Goal: Information Seeking & Learning: Learn about a topic

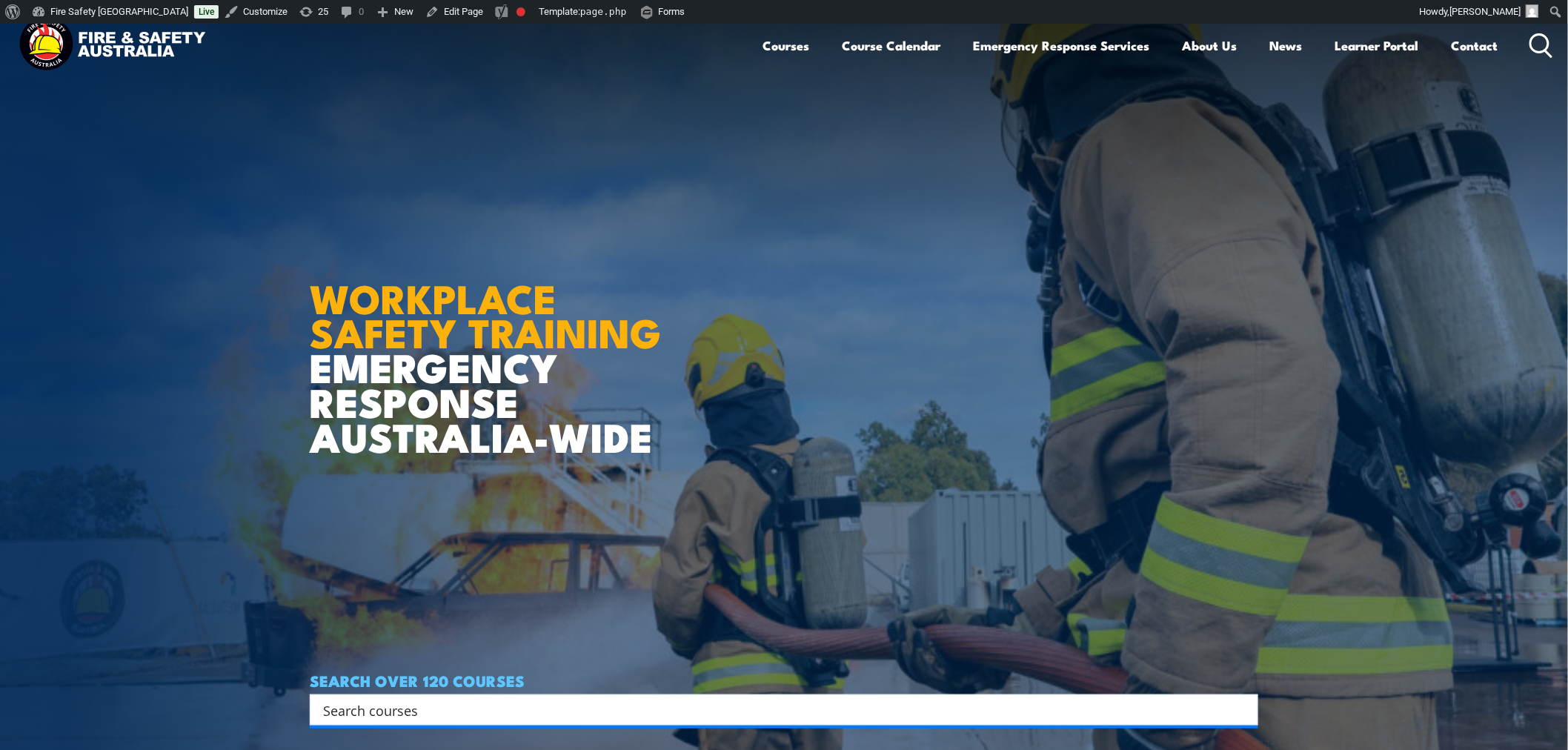
click at [1115, 357] on article "WORKPLACE SAFETY TRAINING EMERGENCY RESPONSE AUSTRALIA-WIDE SEARCH OVER 120 COU…" at bounding box center [784, 398] width 949 height 750
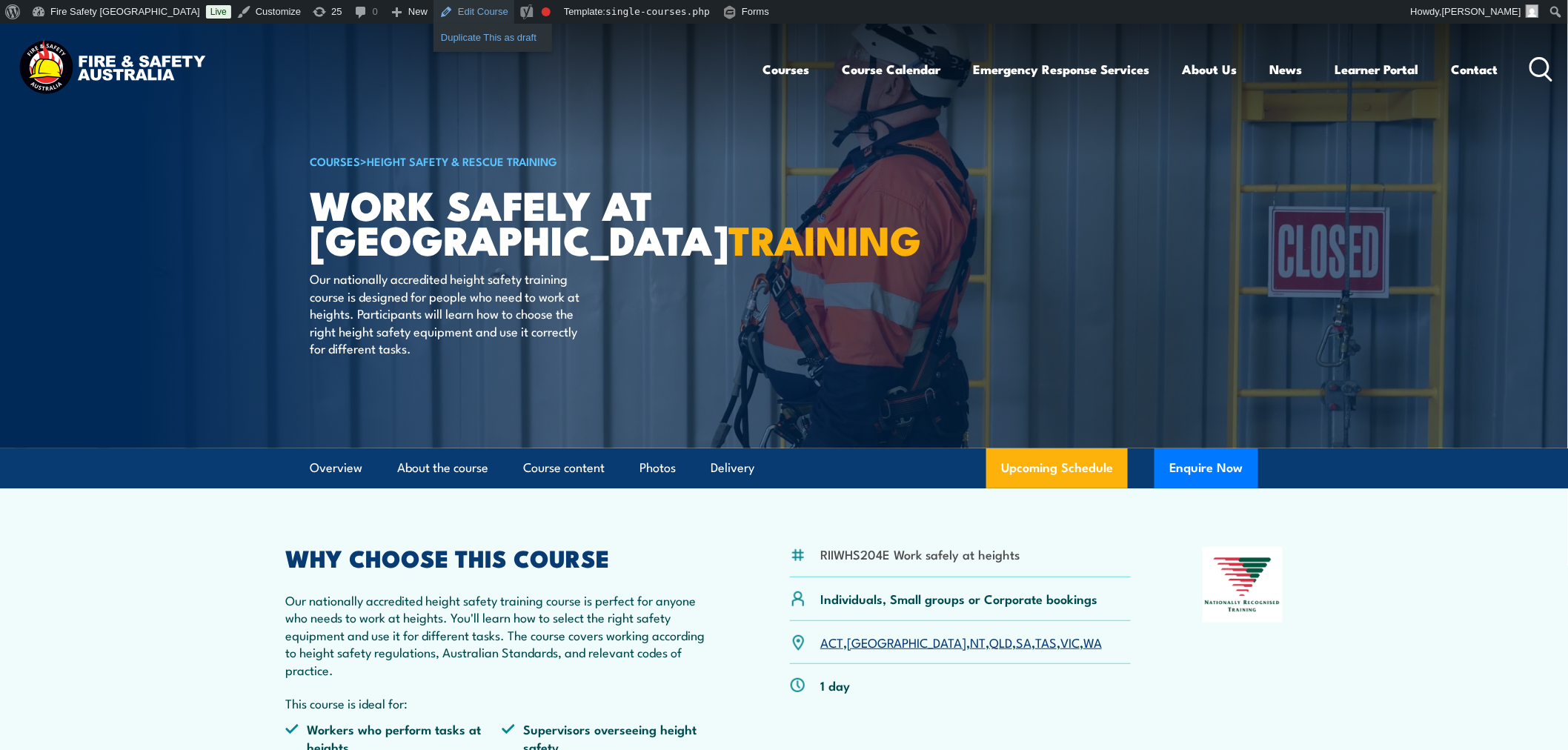
click at [433, 39] on link "Duplicate This as draft" at bounding box center [493, 38] width 119 height 19
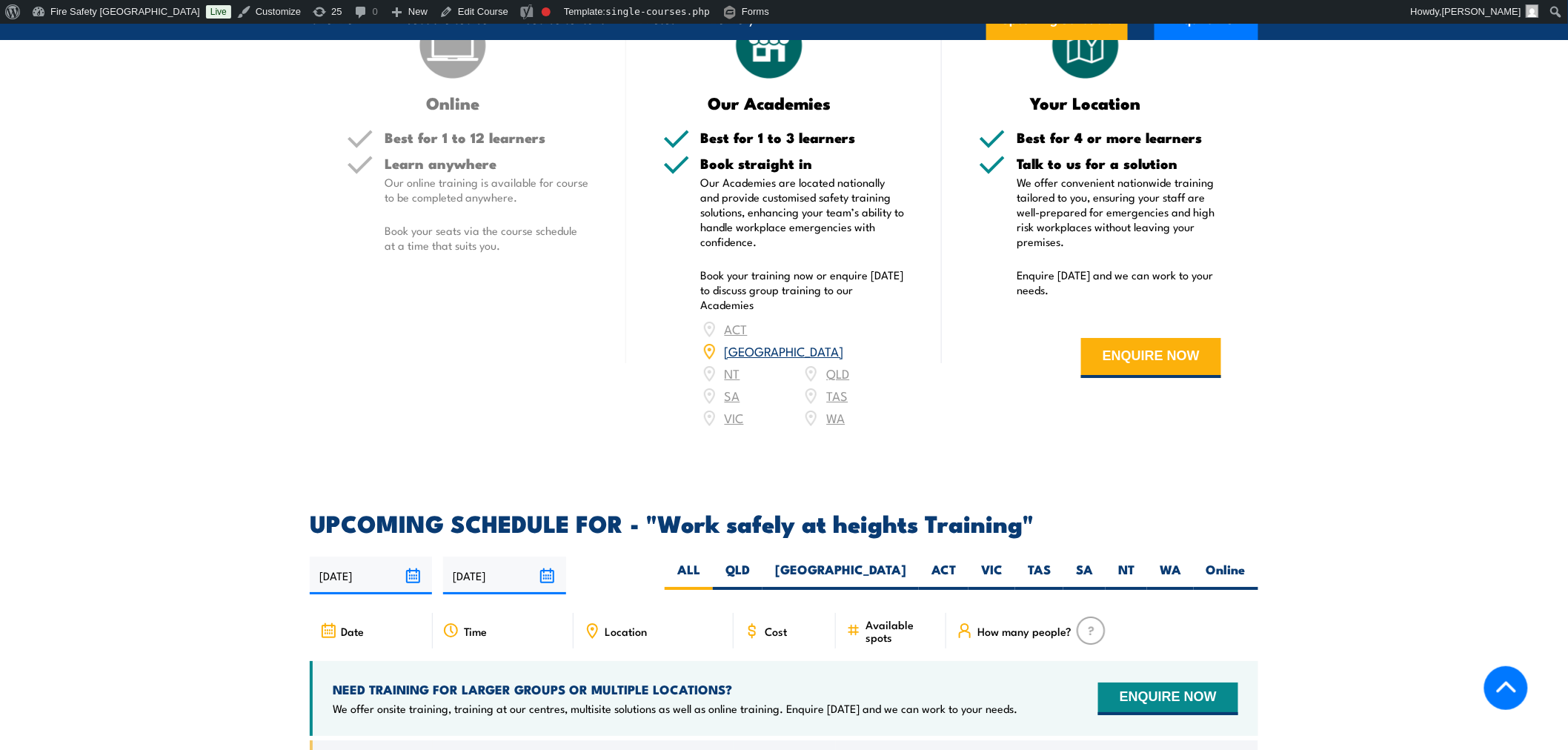
scroll to position [1927, 0]
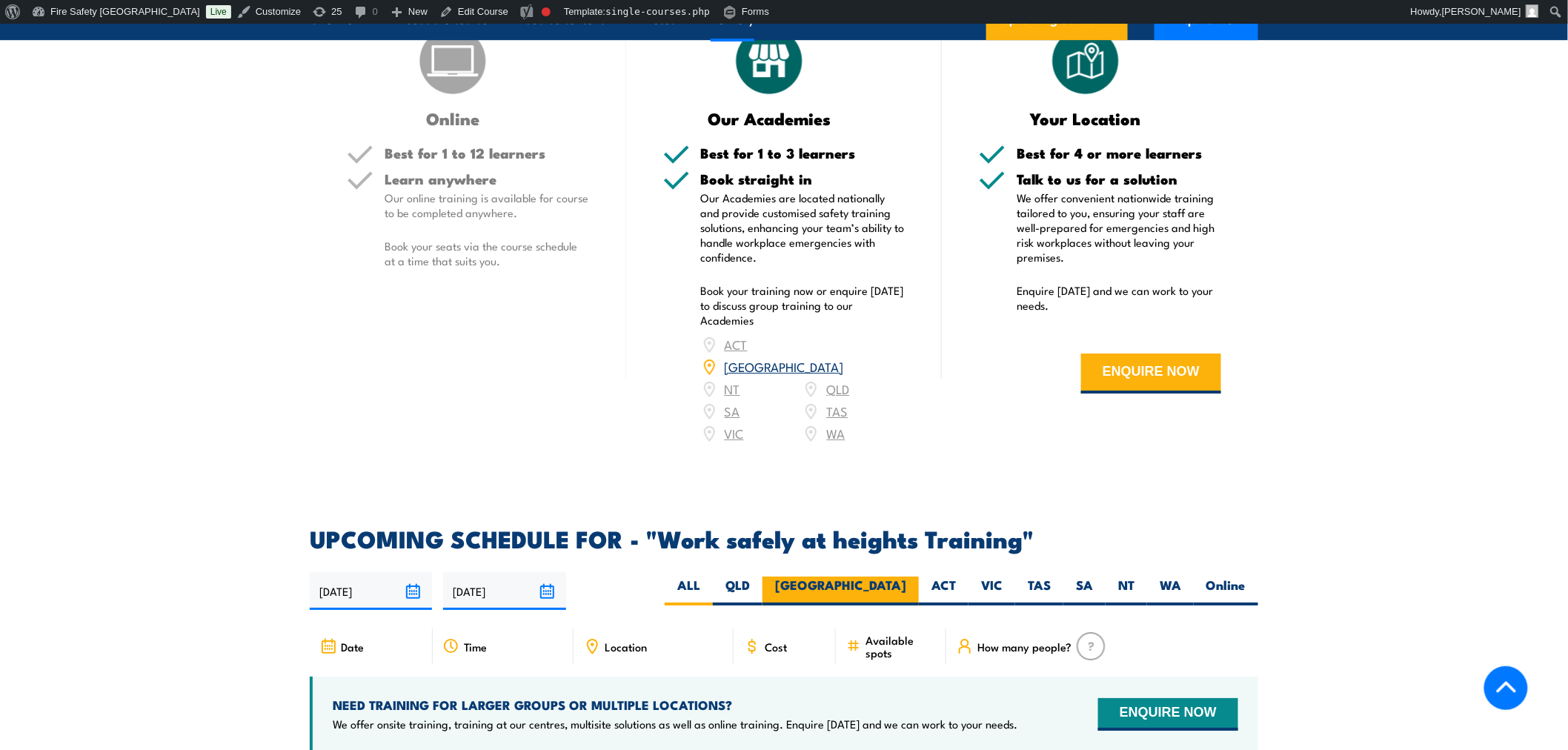
click at [896, 577] on label "[GEOGRAPHIC_DATA]" at bounding box center [840, 591] width 156 height 29
click at [907, 577] on input "[GEOGRAPHIC_DATA]" at bounding box center [911, 581] width 10 height 10
radio input "true"
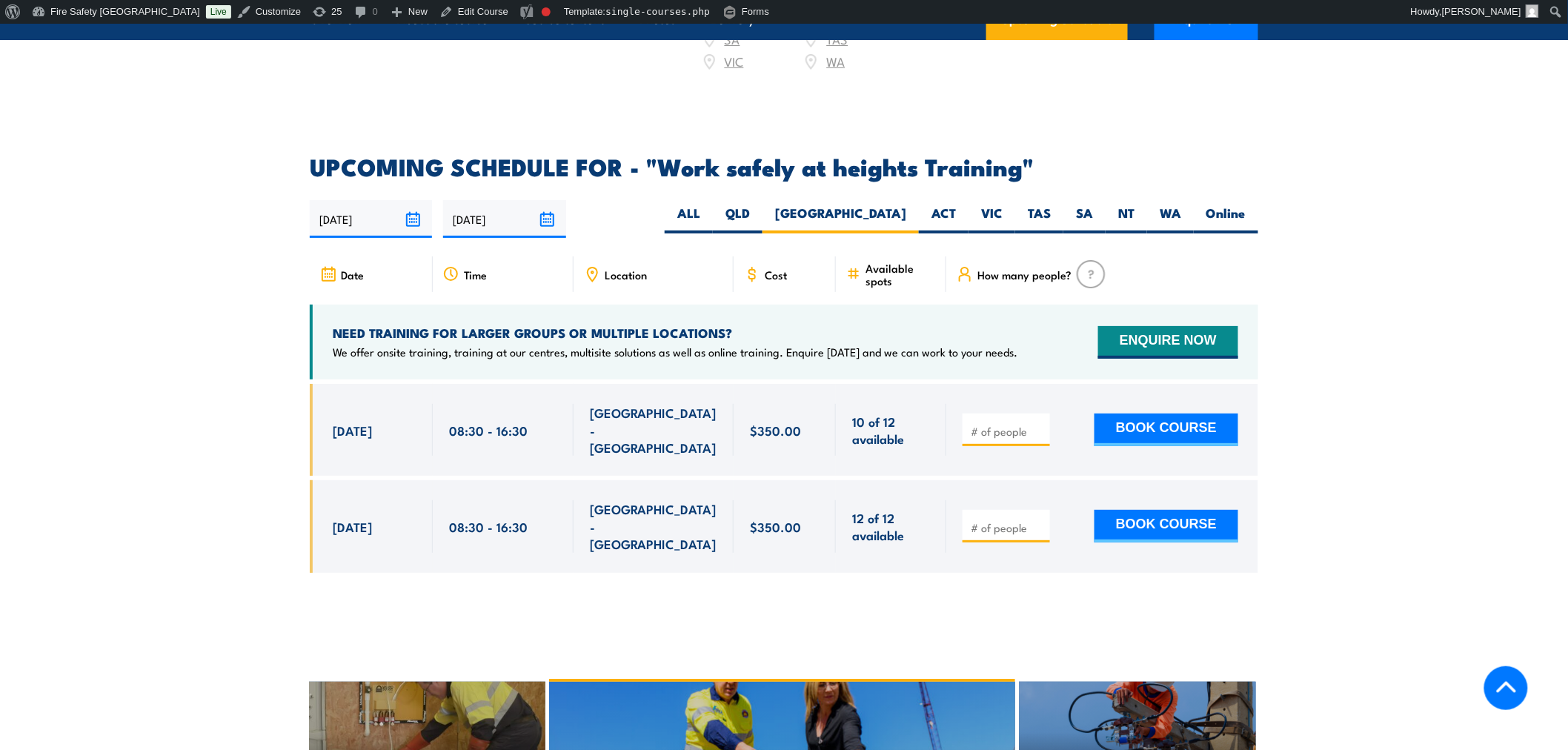
scroll to position [2374, 0]
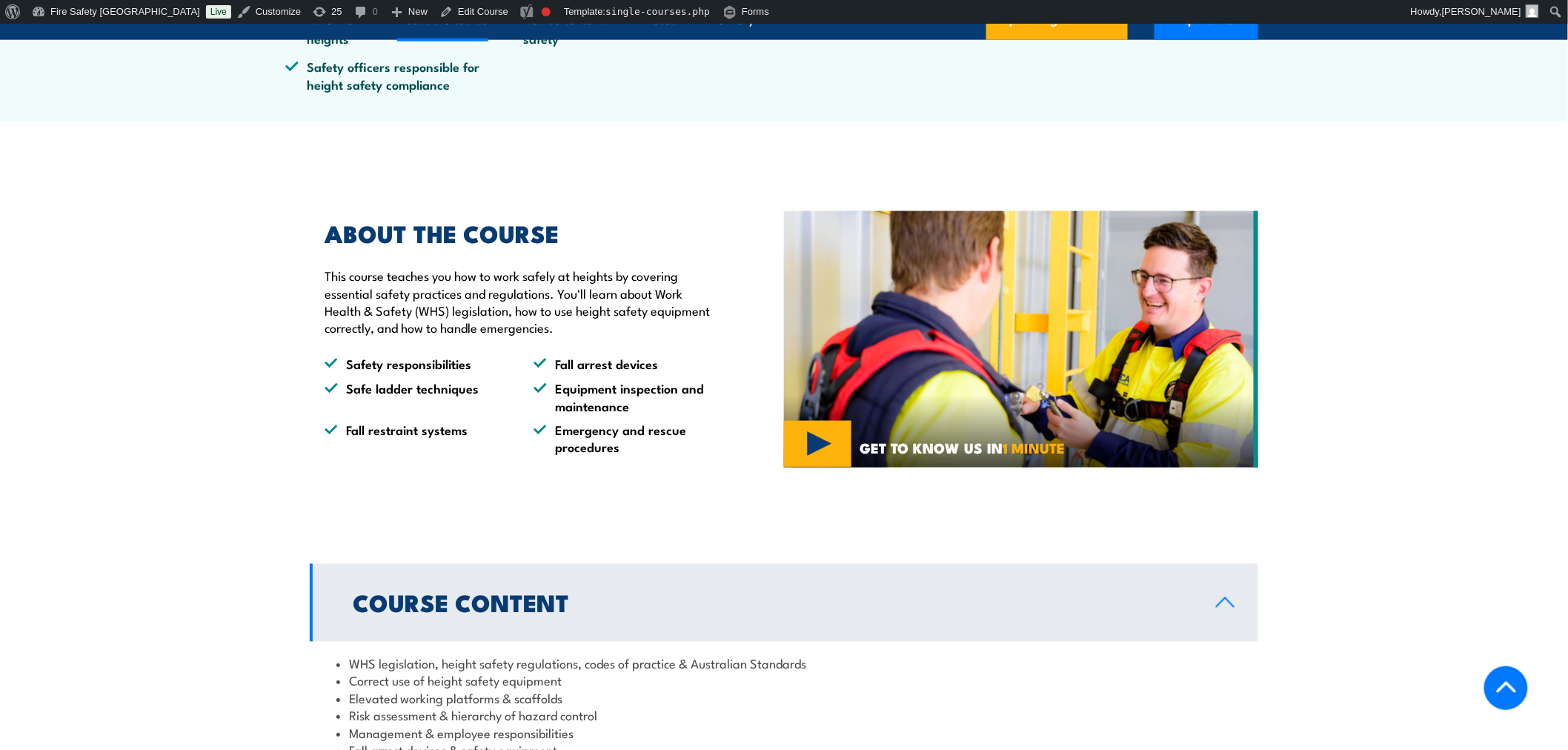
scroll to position [741, 0]
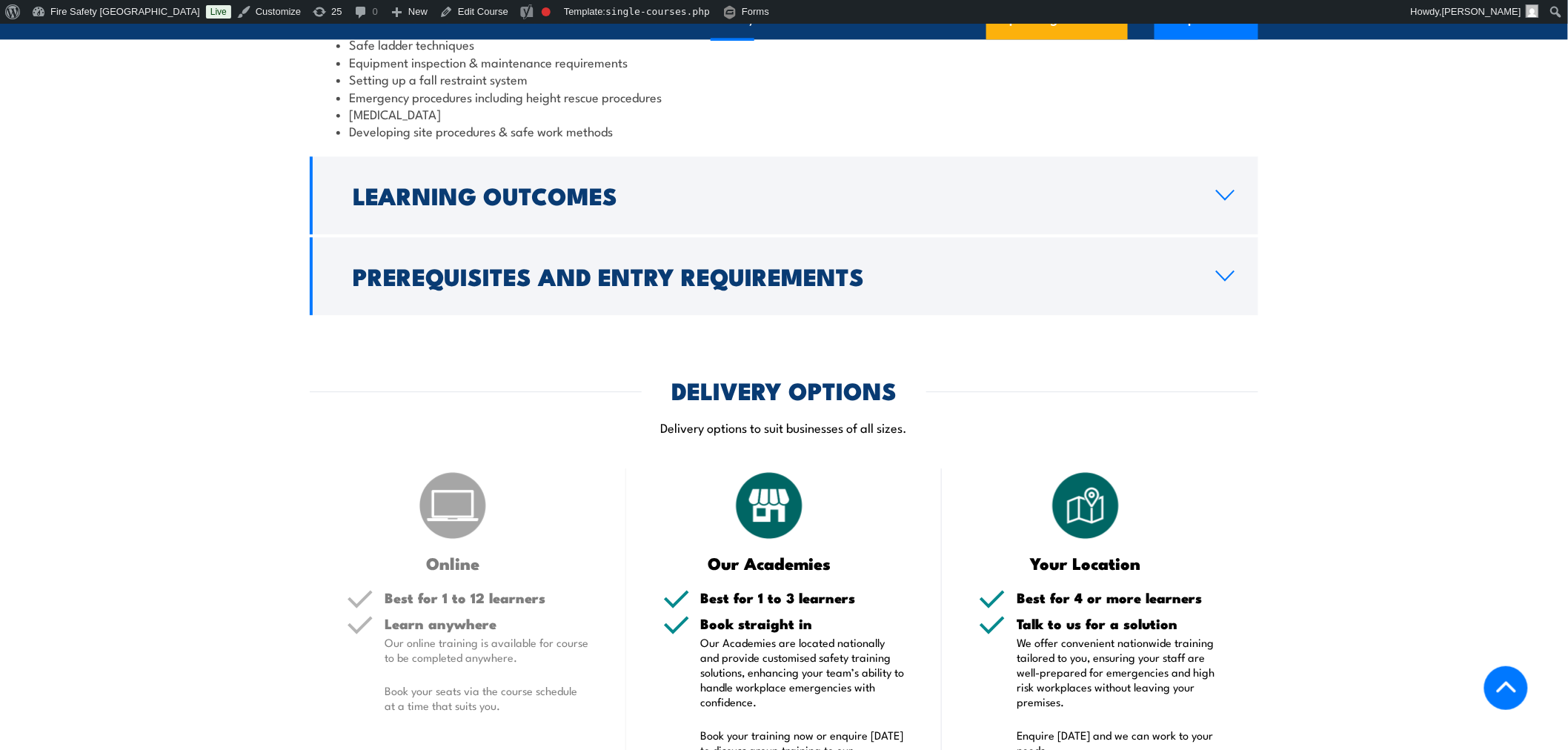
scroll to position [1729, 0]
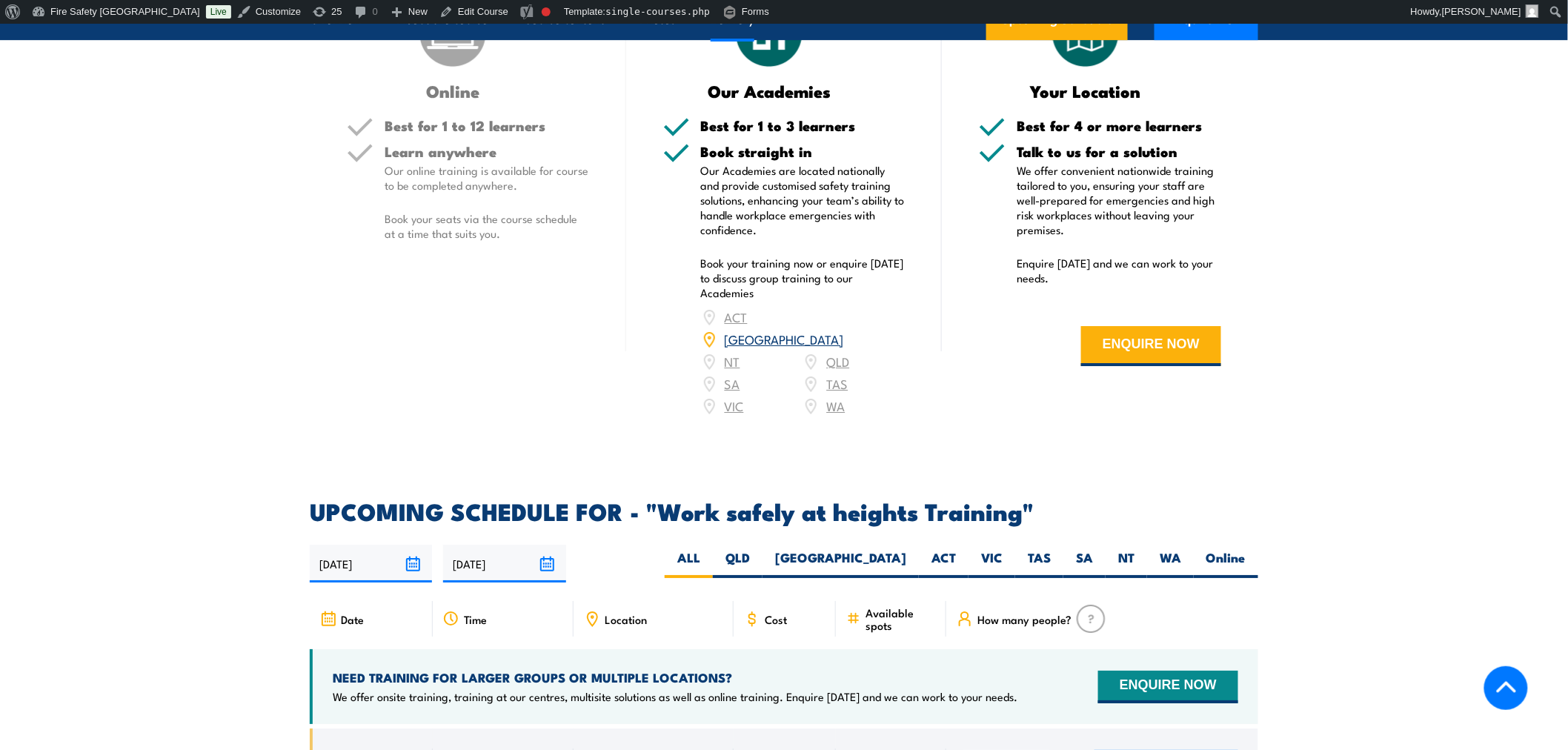
scroll to position [1976, 0]
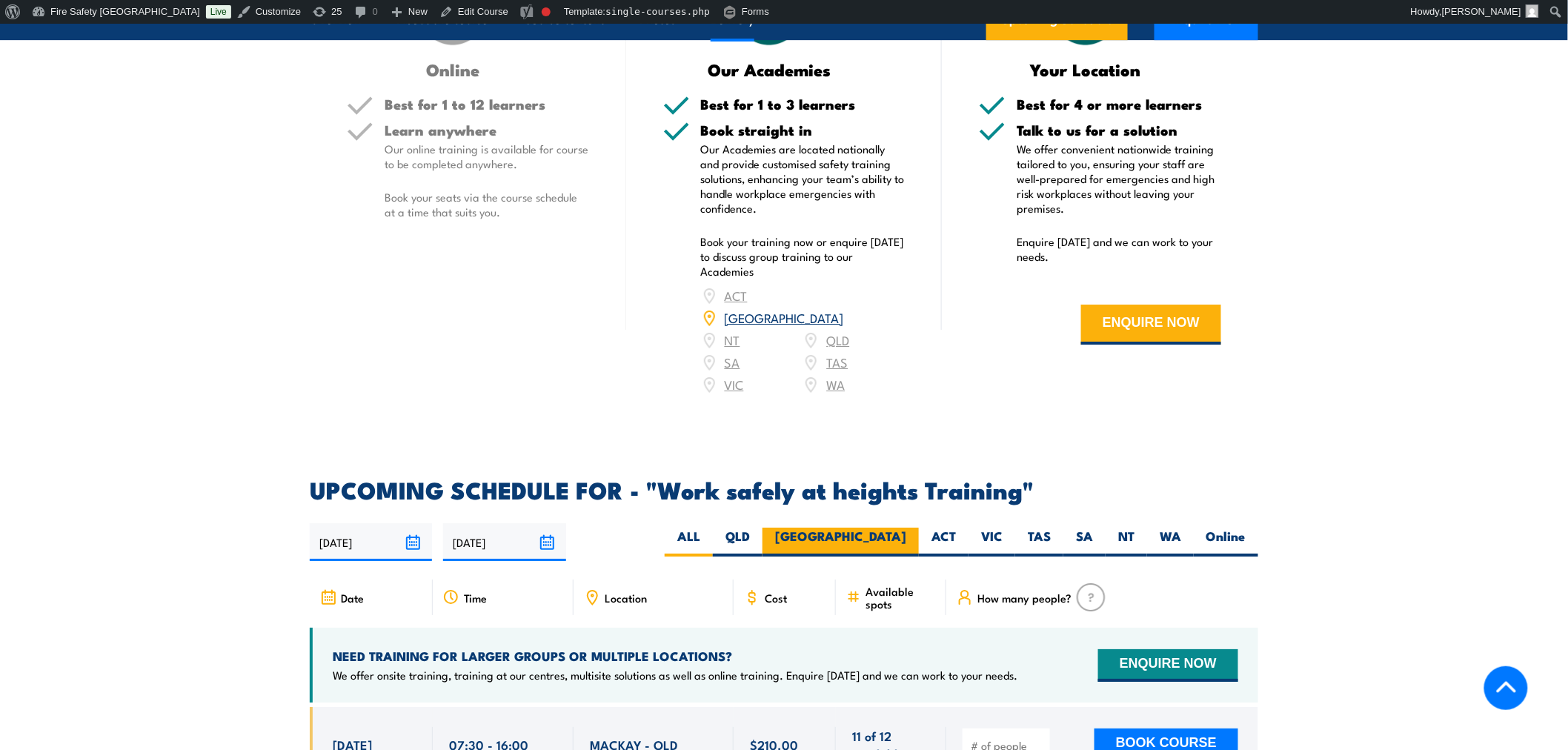
click at [908, 527] on label "[GEOGRAPHIC_DATA]" at bounding box center [840, 542] width 156 height 29
click at [908, 527] on input "[GEOGRAPHIC_DATA]" at bounding box center [911, 532] width 10 height 10
radio input "true"
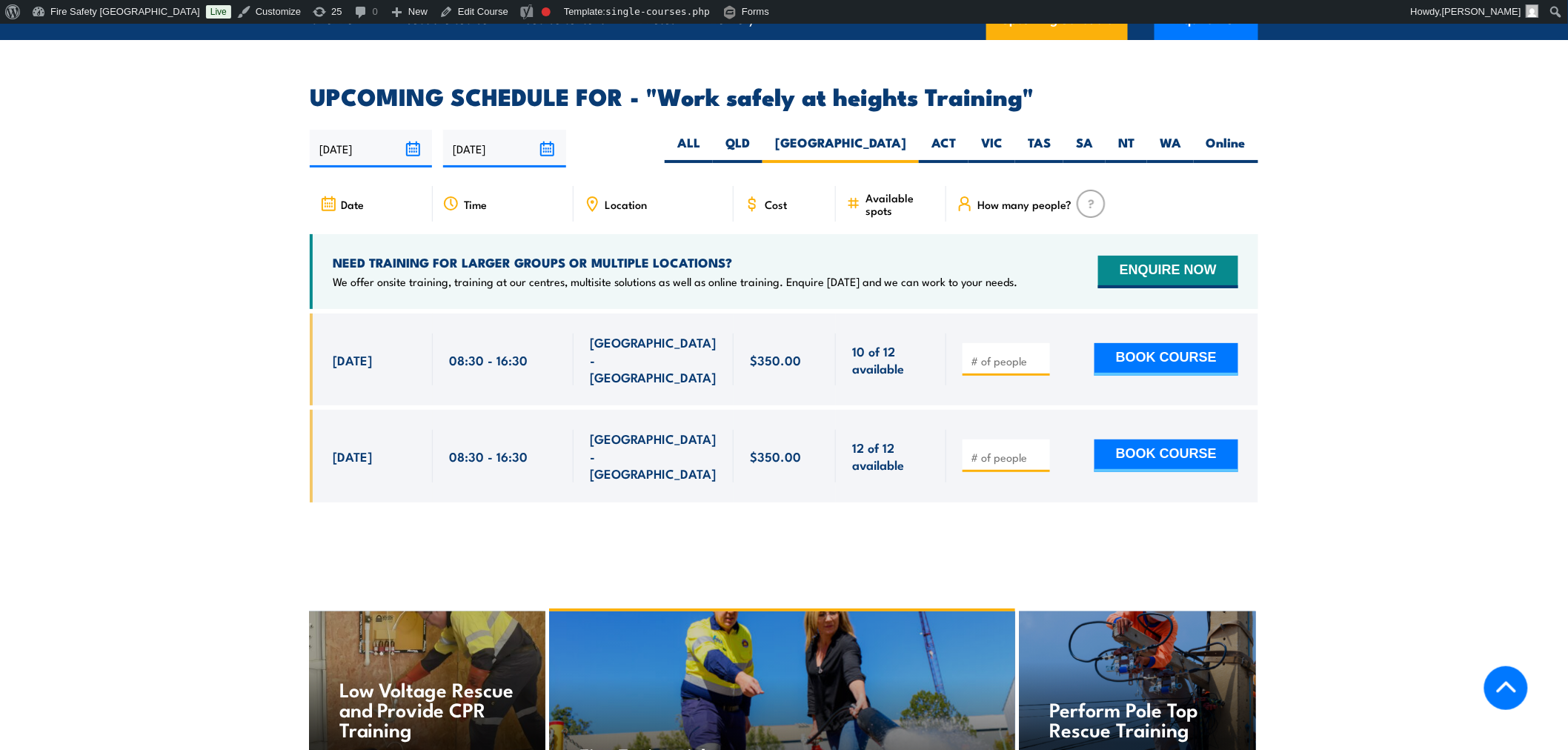
scroll to position [2374, 0]
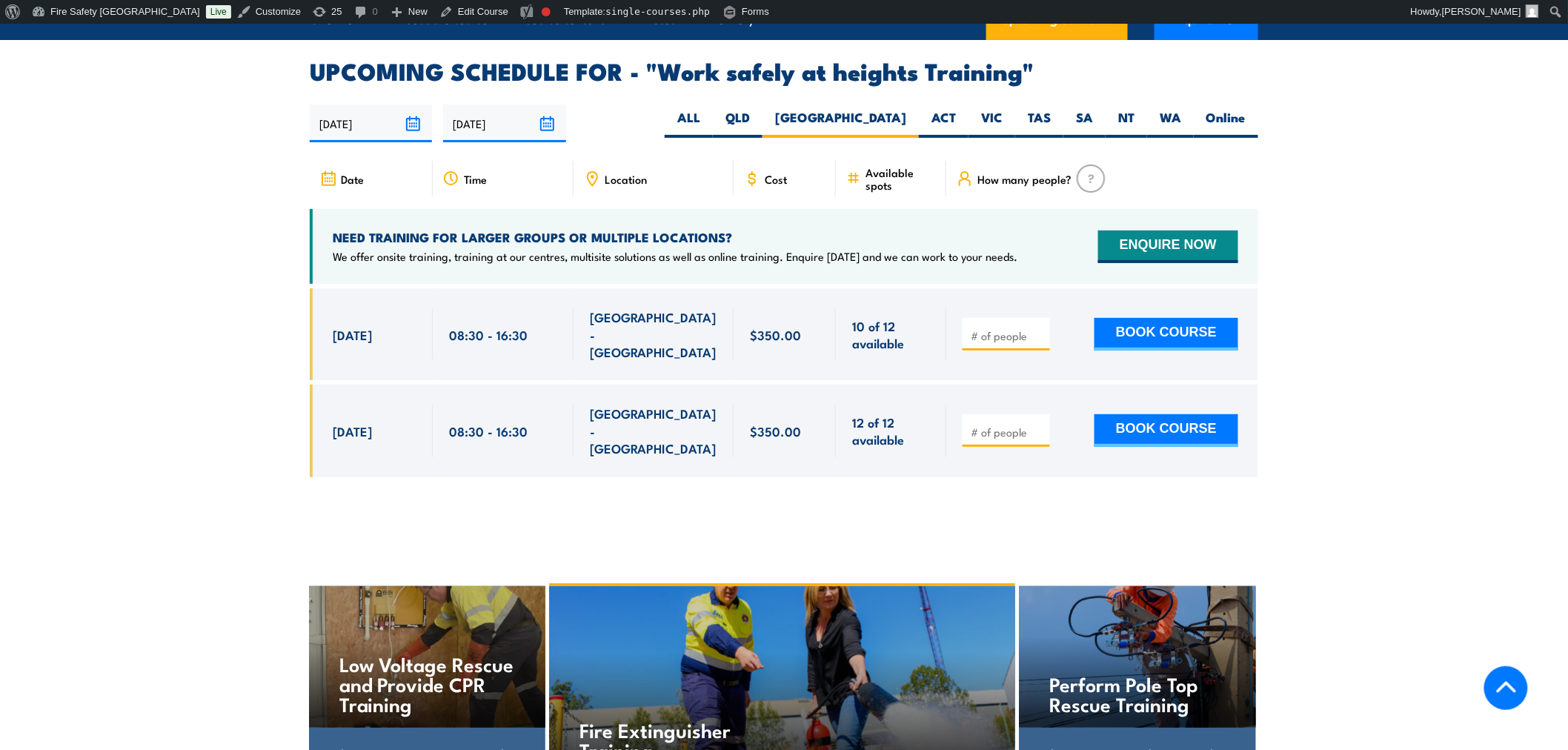
scroll to position [2224, 0]
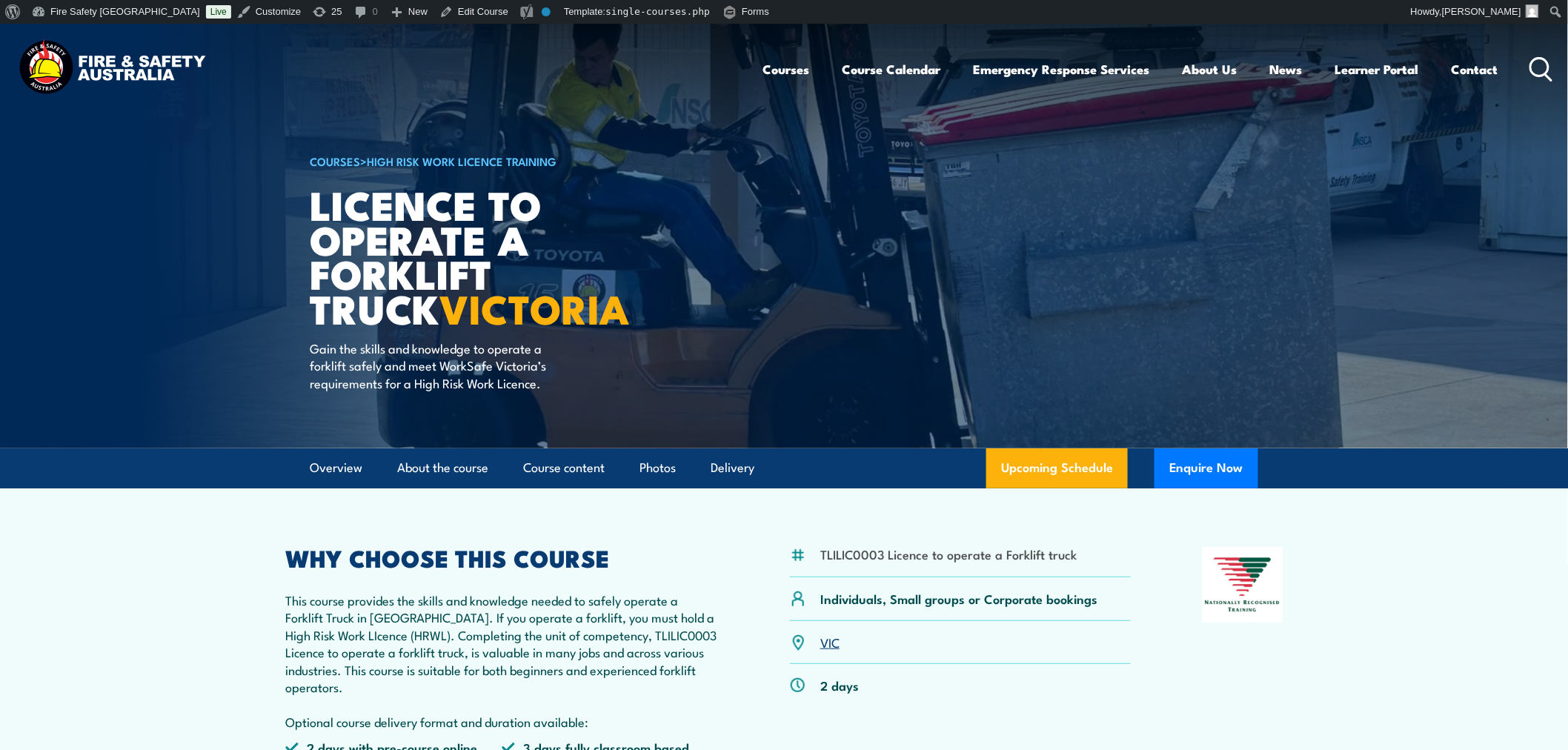
click at [836, 642] on link "VIC" at bounding box center [830, 641] width 19 height 17
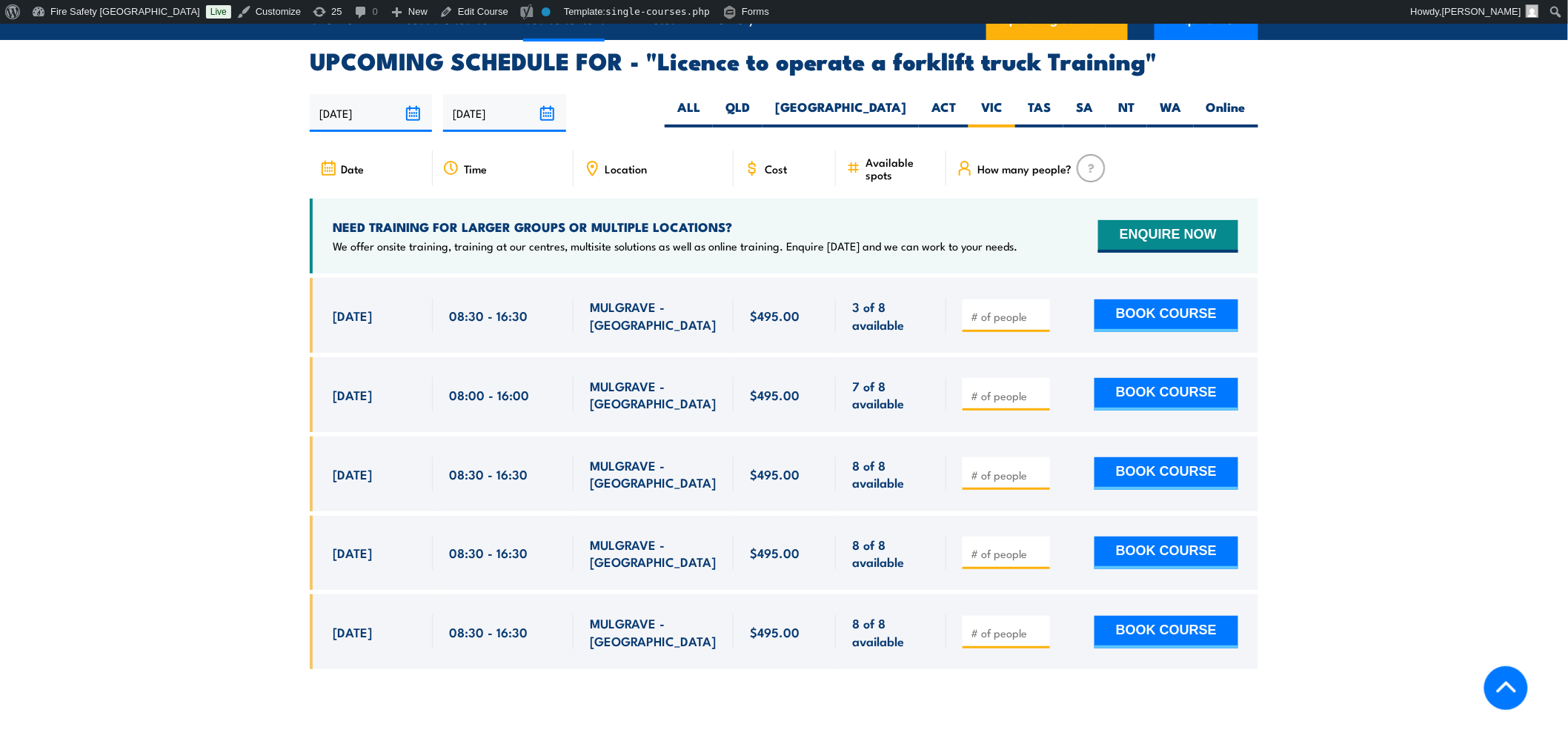
scroll to position [2430, 0]
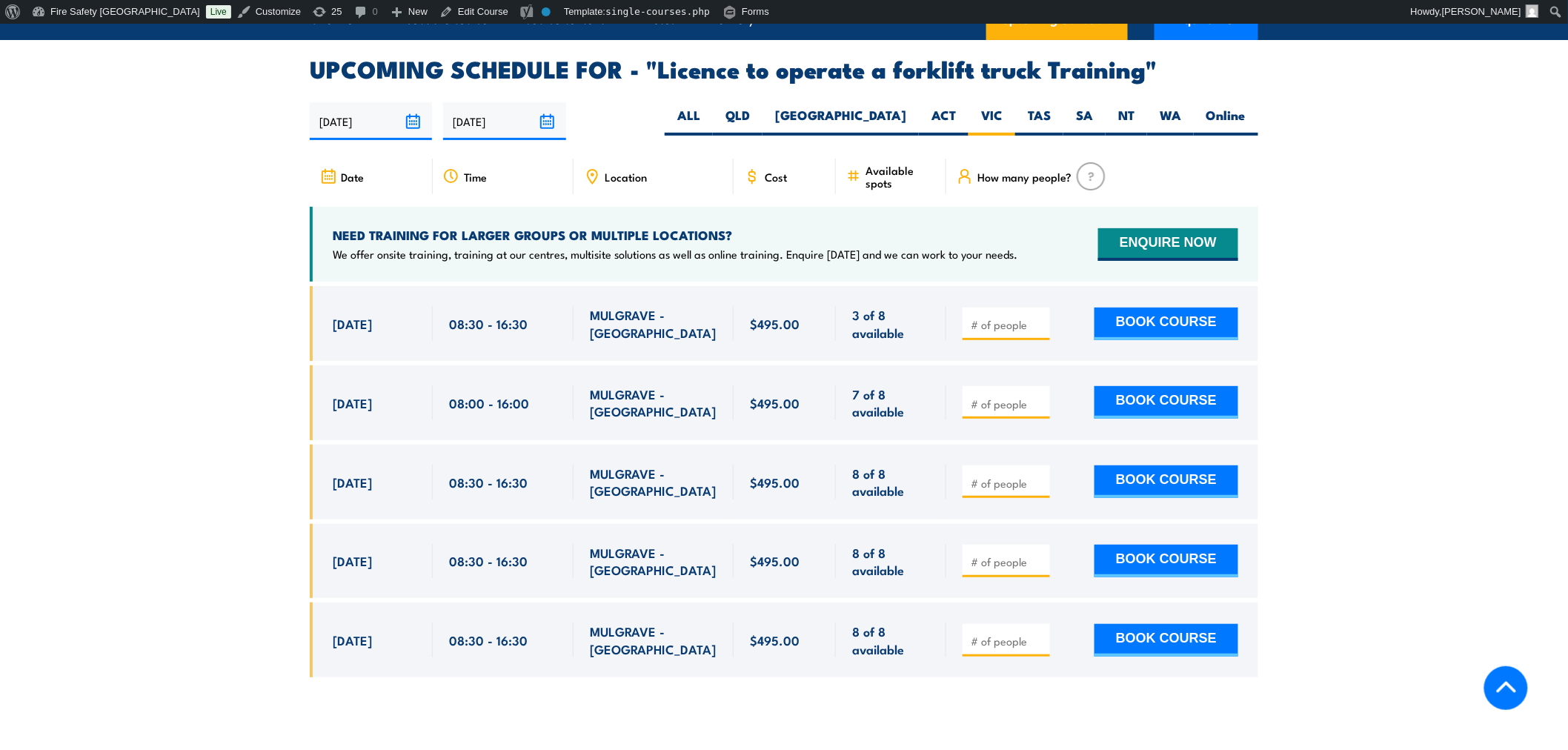
scroll to position [2224, 0]
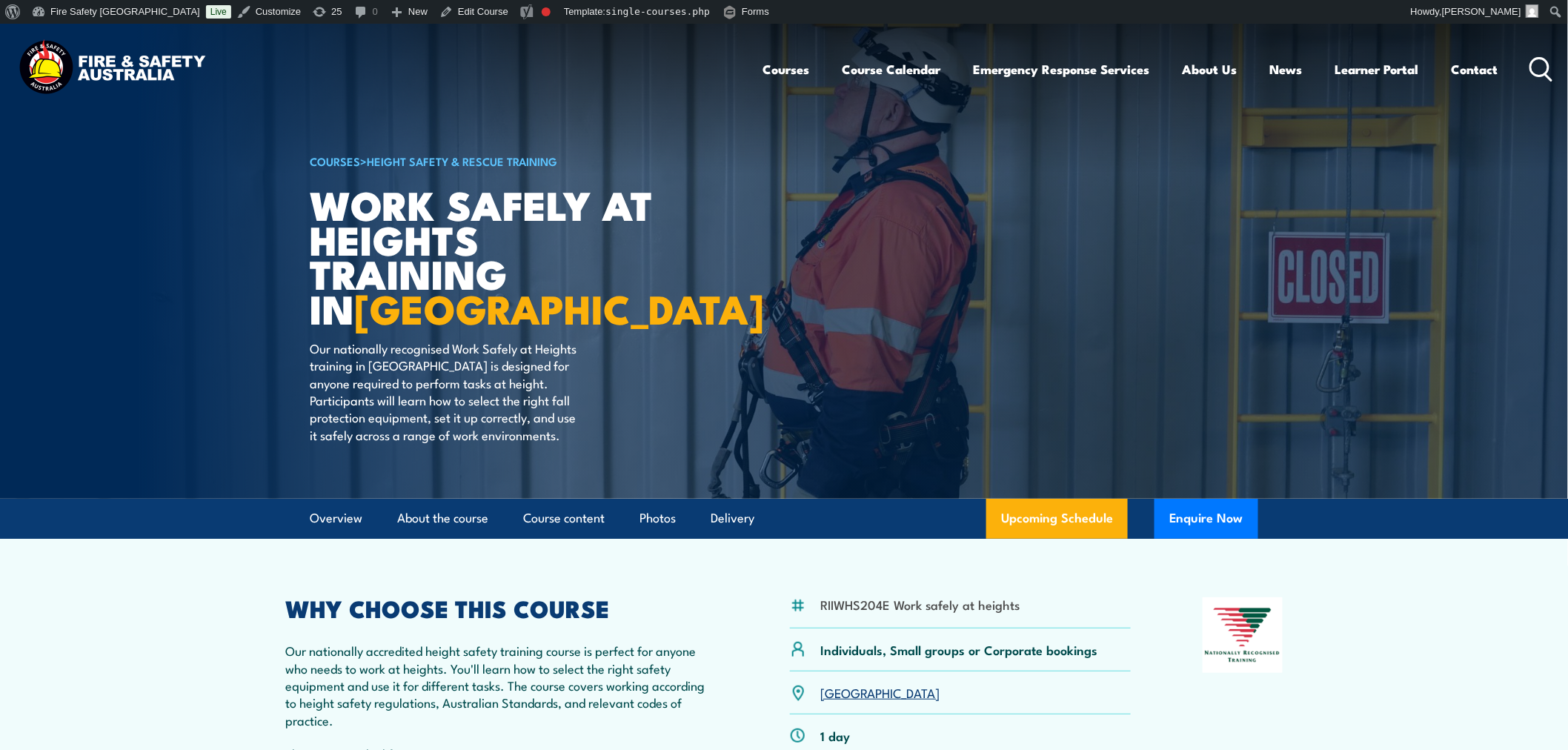
click at [826, 683] on link "[GEOGRAPHIC_DATA]" at bounding box center [880, 692] width 120 height 17
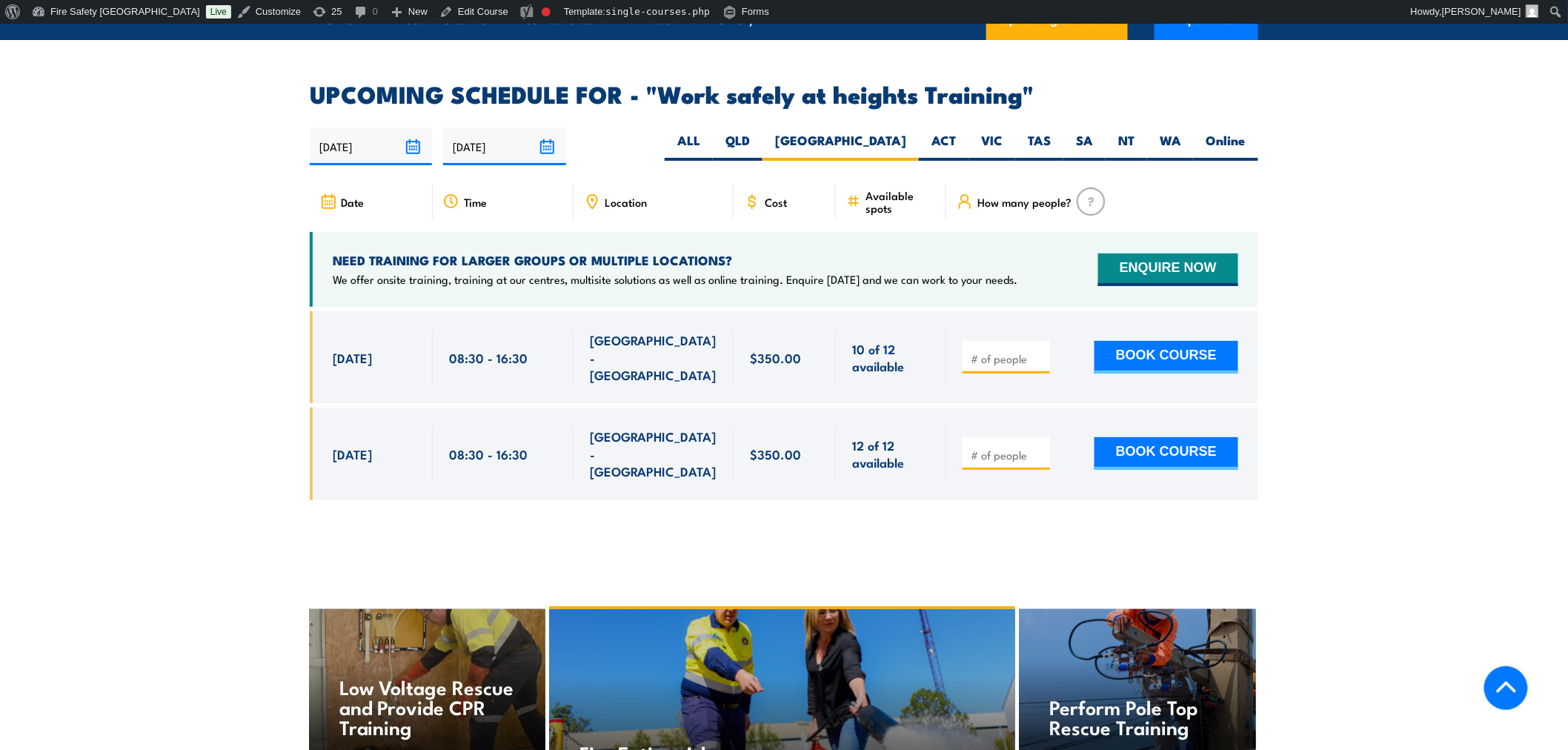
scroll to position [2374, 0]
